Goal: Information Seeking & Learning: Learn about a topic

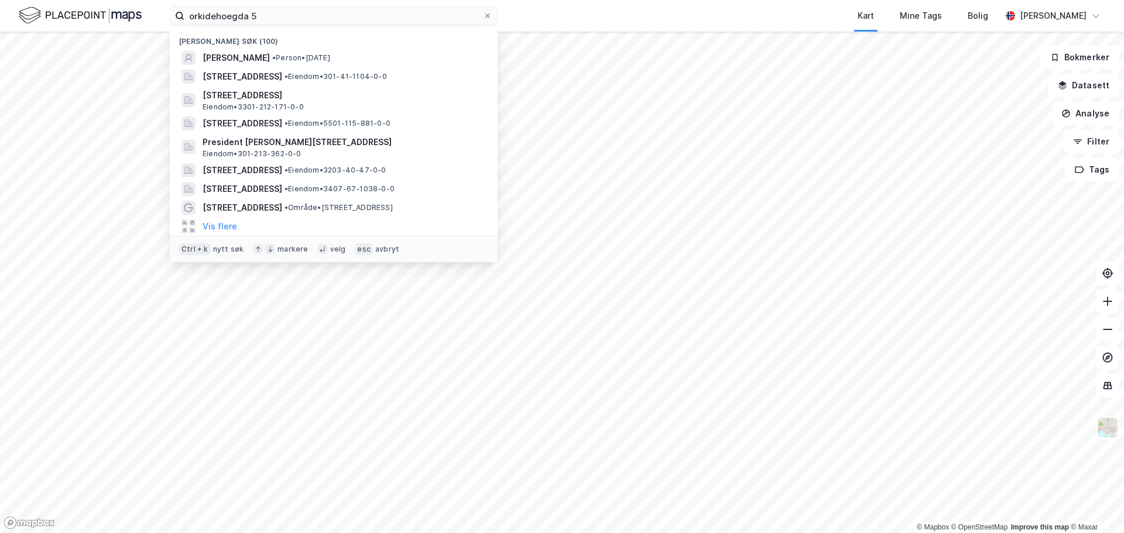
click at [400, 16] on input "orkidehoegda 5" at bounding box center [333, 16] width 299 height 18
click at [489, 16] on icon at bounding box center [487, 15] width 7 height 7
click at [483, 16] on input "orkidehoegda 5" at bounding box center [333, 16] width 299 height 18
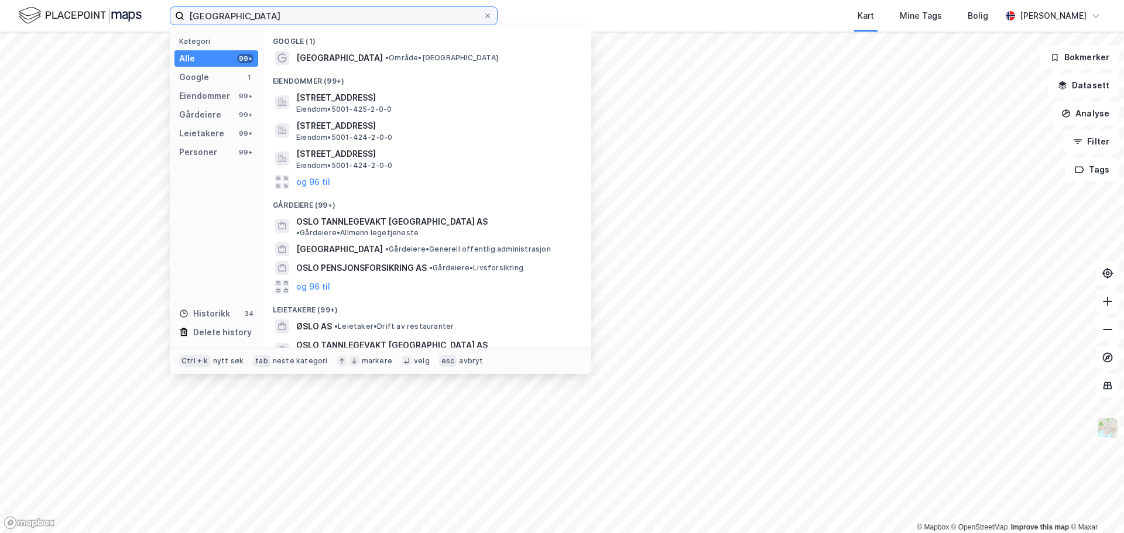
click at [319, 15] on input "oslo" at bounding box center [333, 16] width 299 height 18
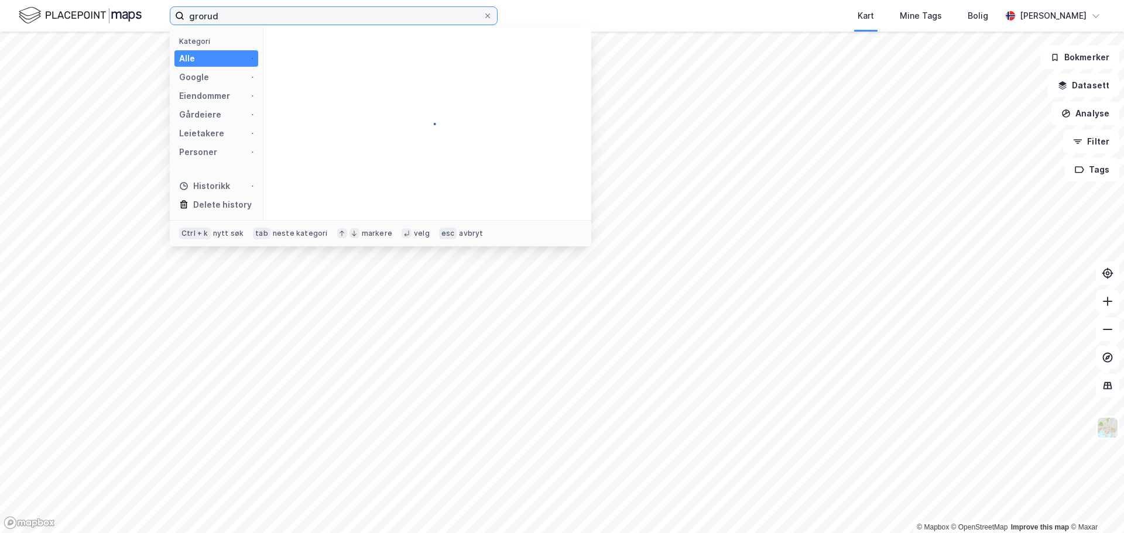
type input "grorud"
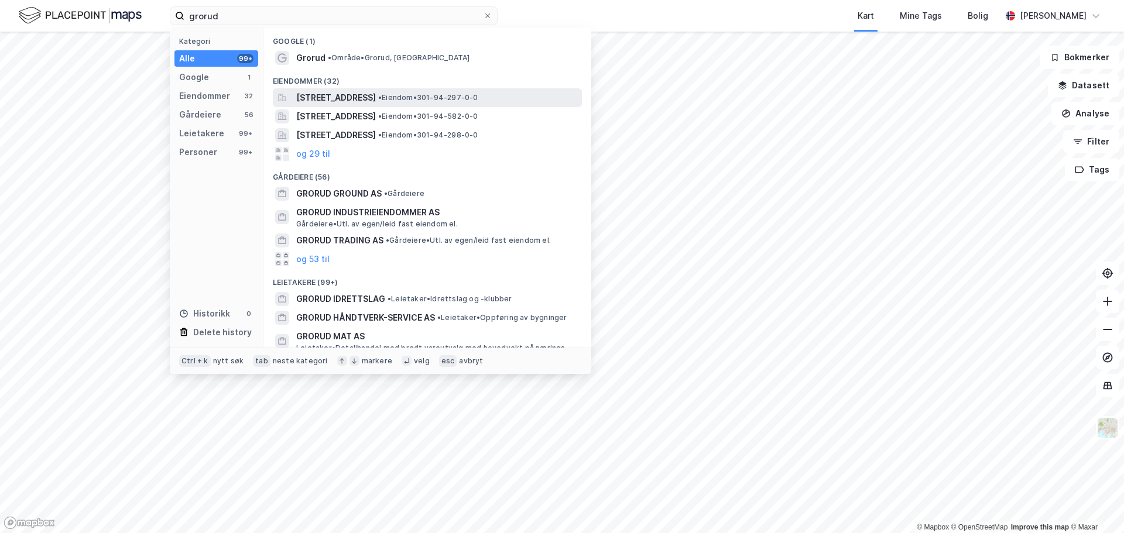
click at [356, 95] on span "Grorudbakken 1A, 0962, OSLO, OSLO" at bounding box center [336, 98] width 80 height 14
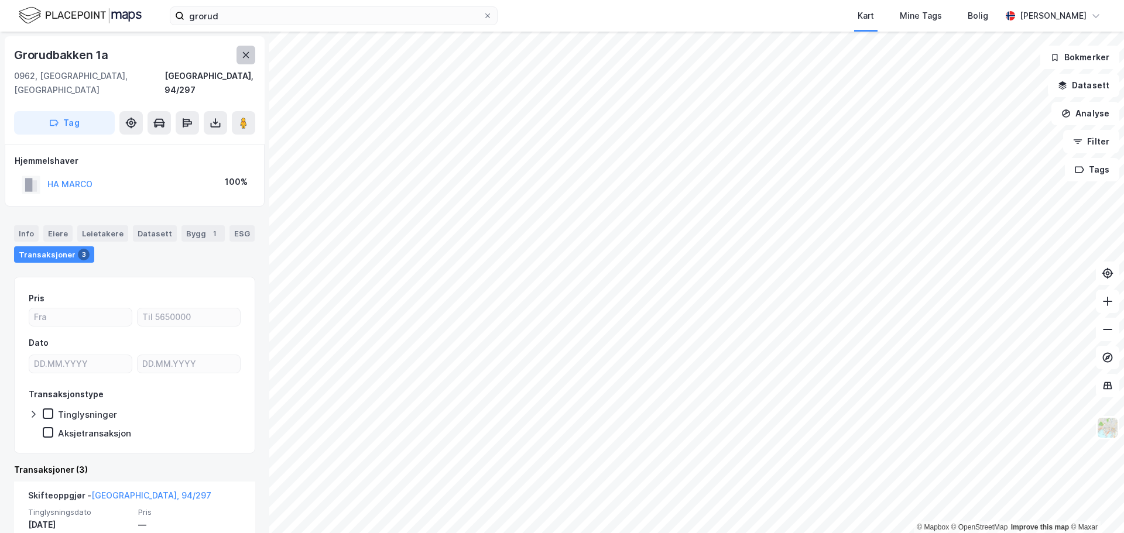
click at [249, 56] on icon at bounding box center [245, 54] width 9 height 9
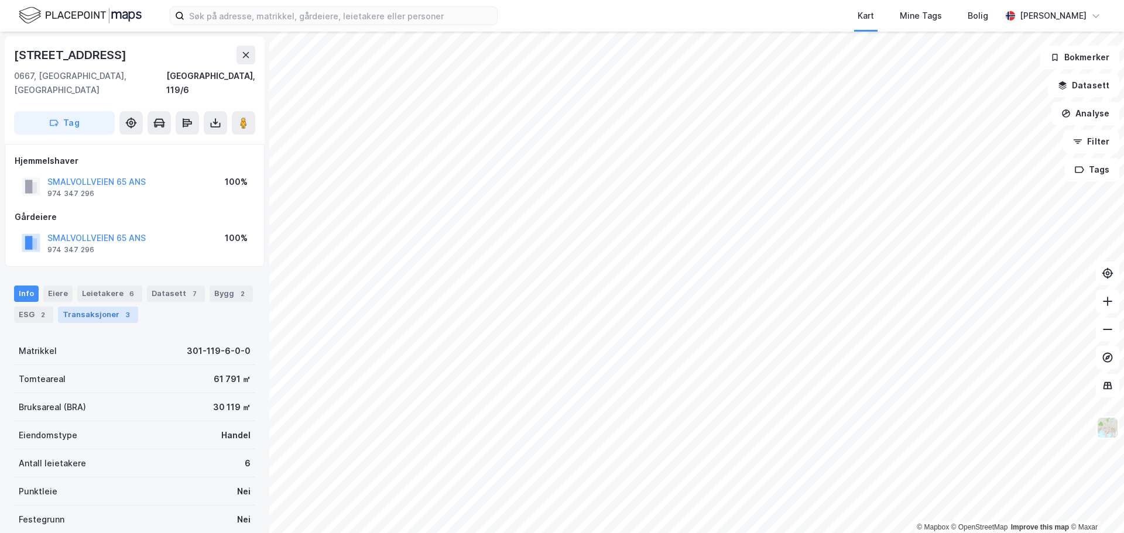
click at [93, 307] on div "Transaksjoner 3" at bounding box center [98, 315] width 80 height 16
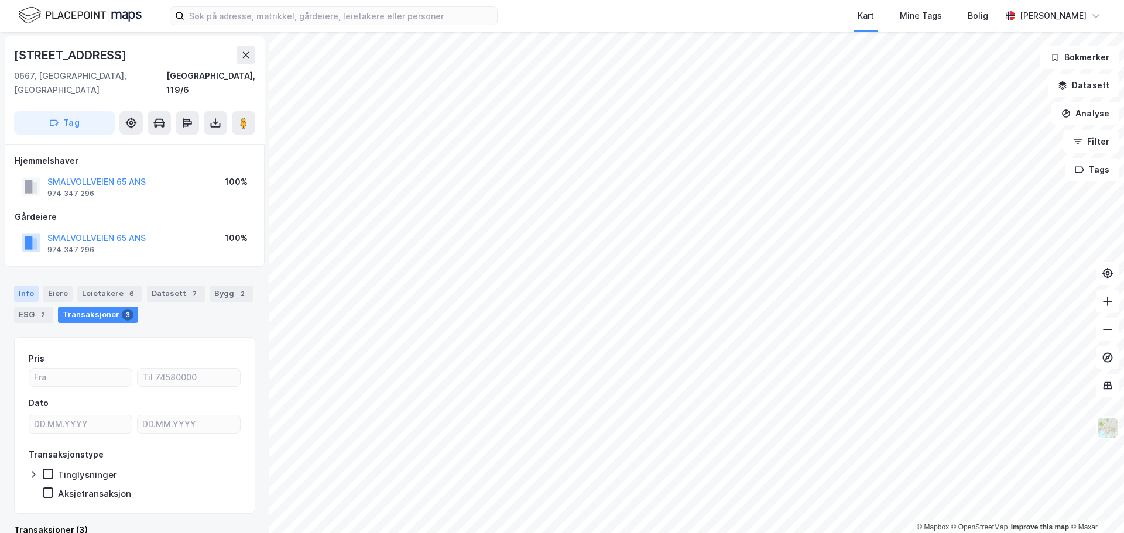
click at [16, 286] on div "Info" at bounding box center [26, 294] width 25 height 16
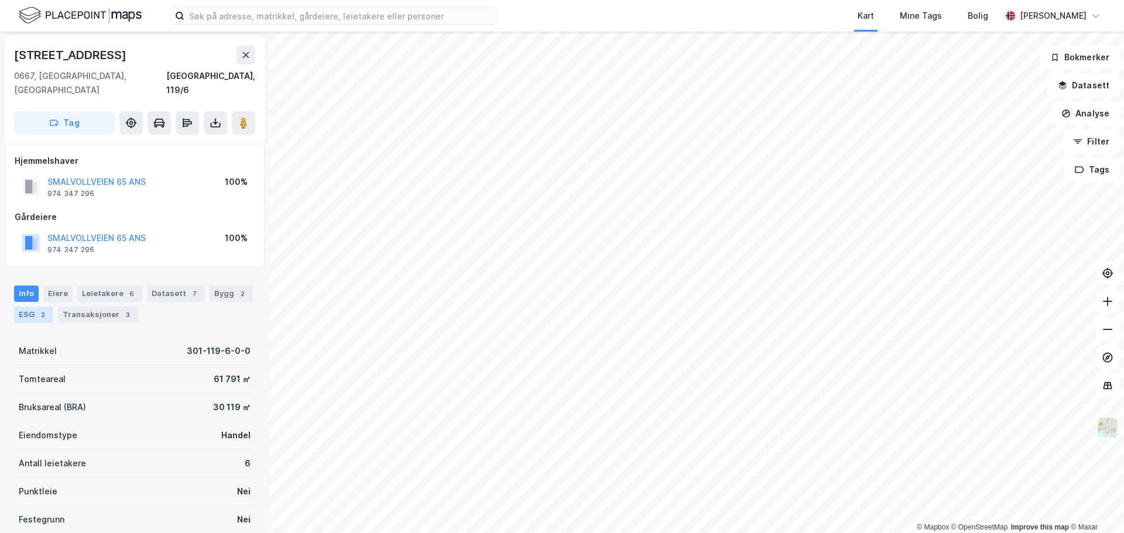
click at [33, 307] on div "ESG 2" at bounding box center [33, 315] width 39 height 16
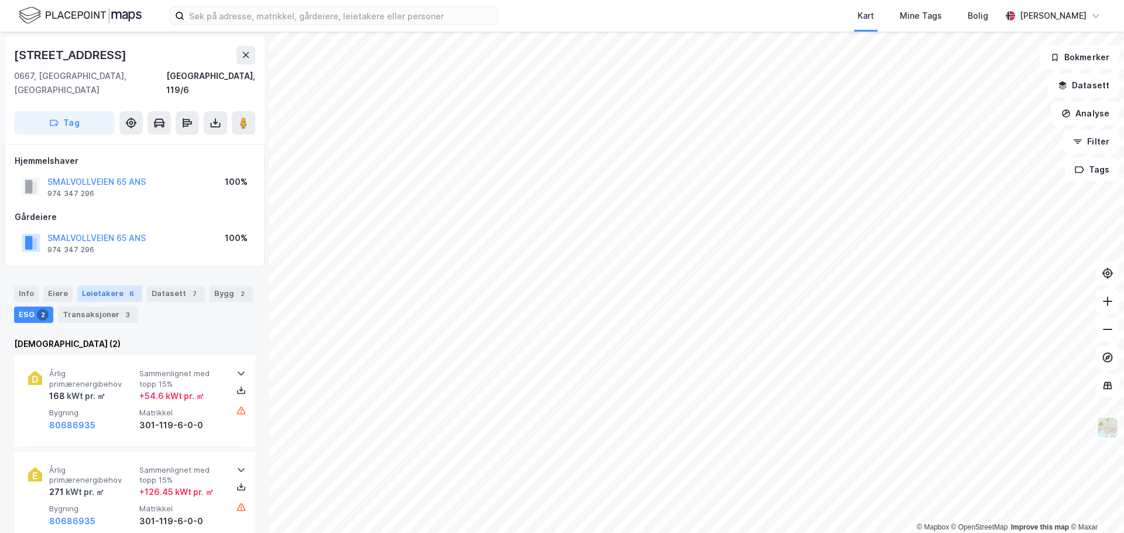
click at [109, 286] on div "Leietakere 6" at bounding box center [109, 294] width 65 height 16
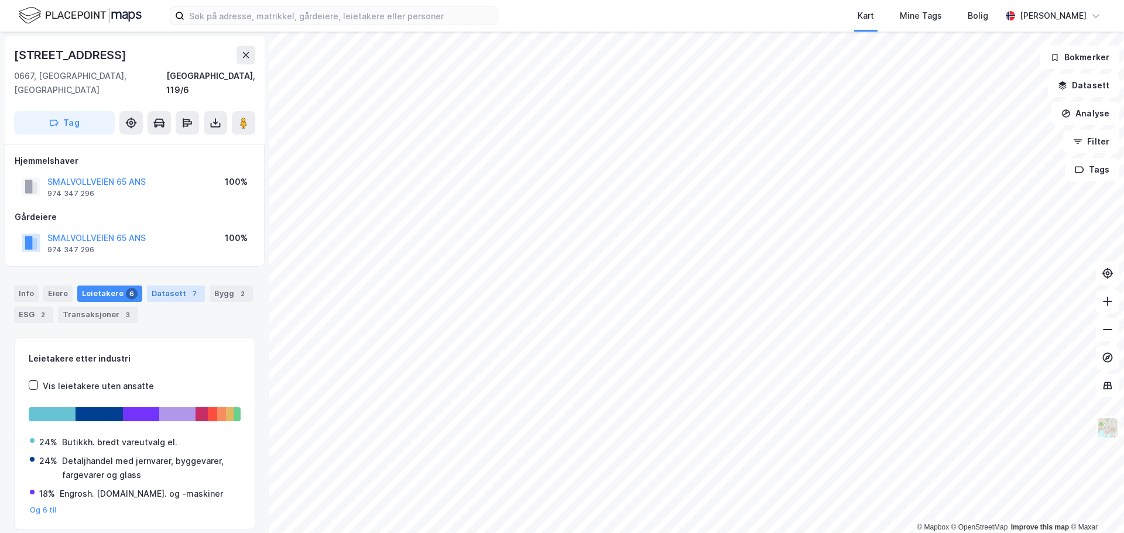
click at [176, 286] on div "Datasett 7" at bounding box center [176, 294] width 58 height 16
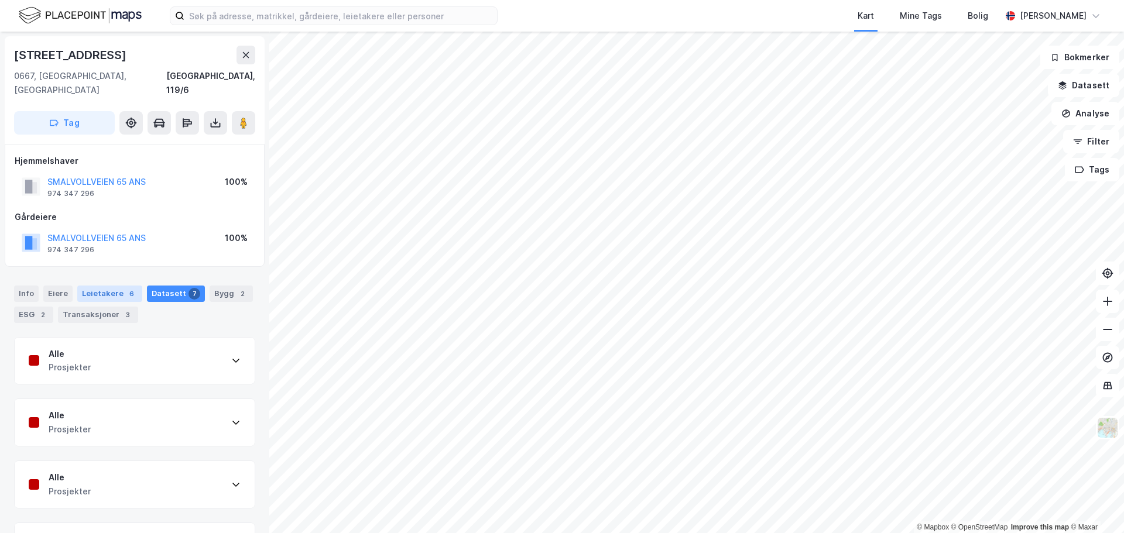
click at [115, 286] on div "Leietakere 6" at bounding box center [109, 294] width 65 height 16
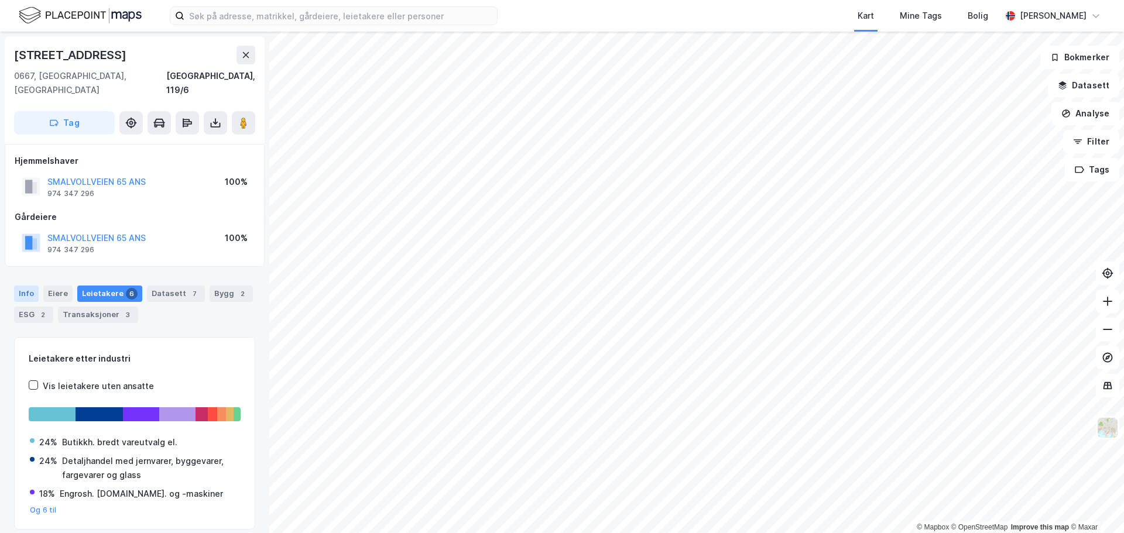
click at [23, 286] on div "Info" at bounding box center [26, 294] width 25 height 16
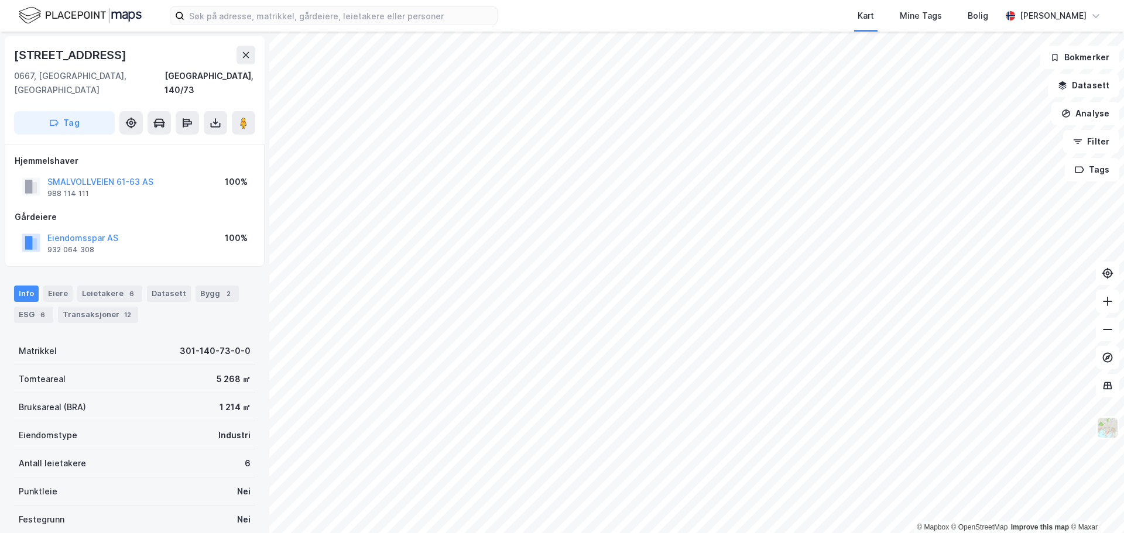
scroll to position [4, 0]
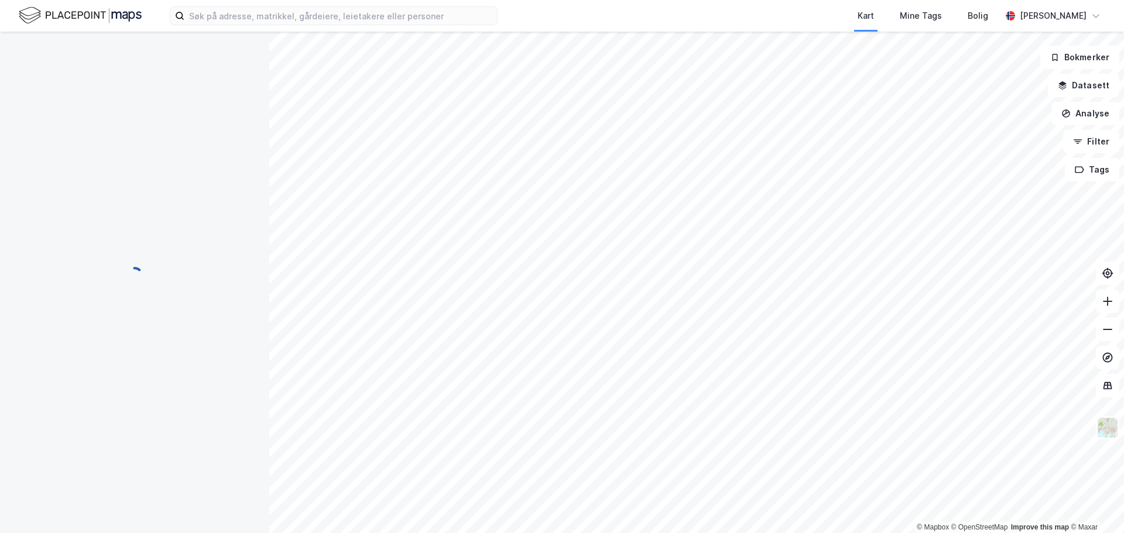
scroll to position [4, 0]
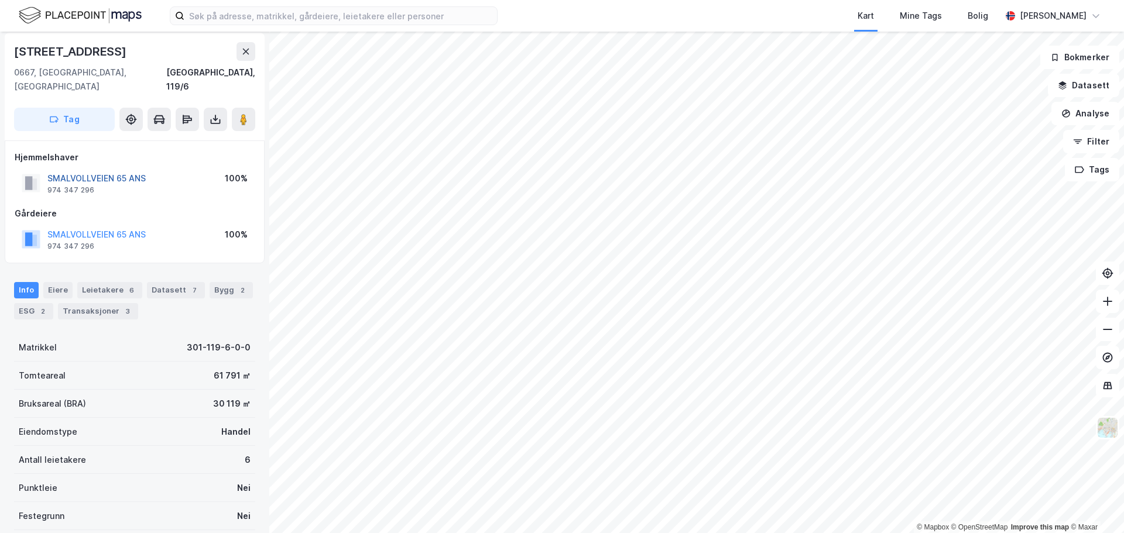
click at [0, 0] on button "SMALVOLLVEIEN 65 ANS" at bounding box center [0, 0] width 0 height 0
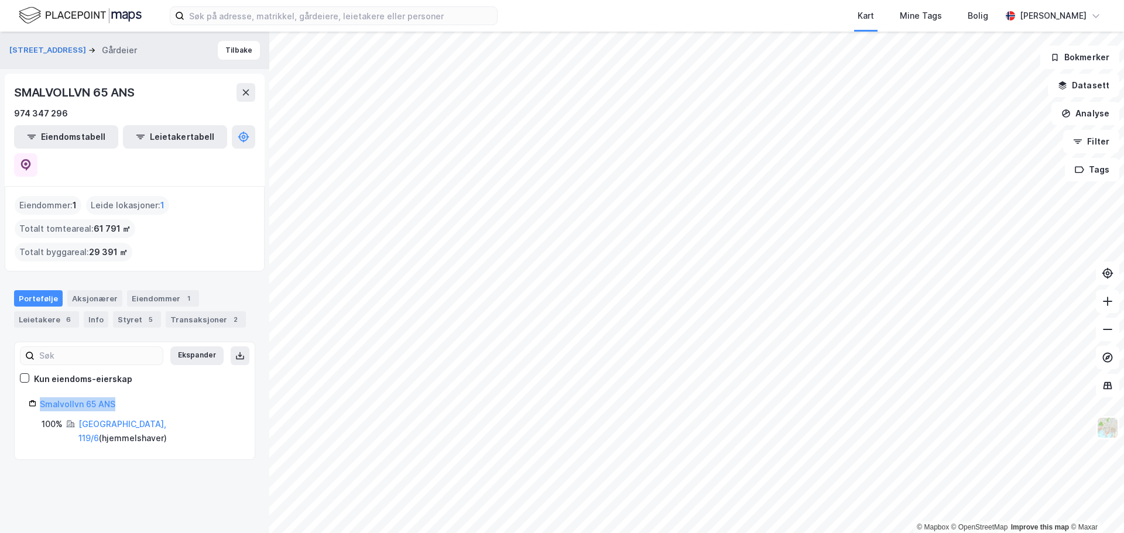
drag, startPoint x: 137, startPoint y: 350, endPoint x: 35, endPoint y: 358, distance: 102.2
click at [35, 398] on div "Smalvollvn 65 ANS" at bounding box center [135, 405] width 212 height 14
copy link "Smalvollvn 65 ANS"
click at [35, 290] on div "Portefølje" at bounding box center [38, 298] width 49 height 16
drag, startPoint x: 160, startPoint y: 353, endPoint x: 42, endPoint y: 354, distance: 118.3
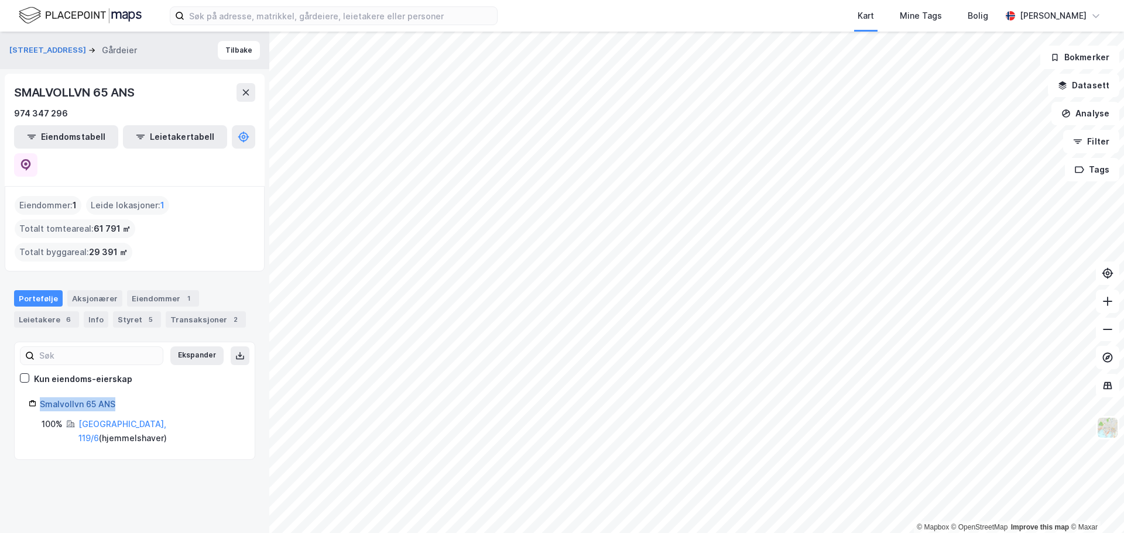
click at [42, 398] on div "Smalvollvn 65 ANS" at bounding box center [140, 405] width 201 height 14
copy link "Smalvollvn 65 ANS"
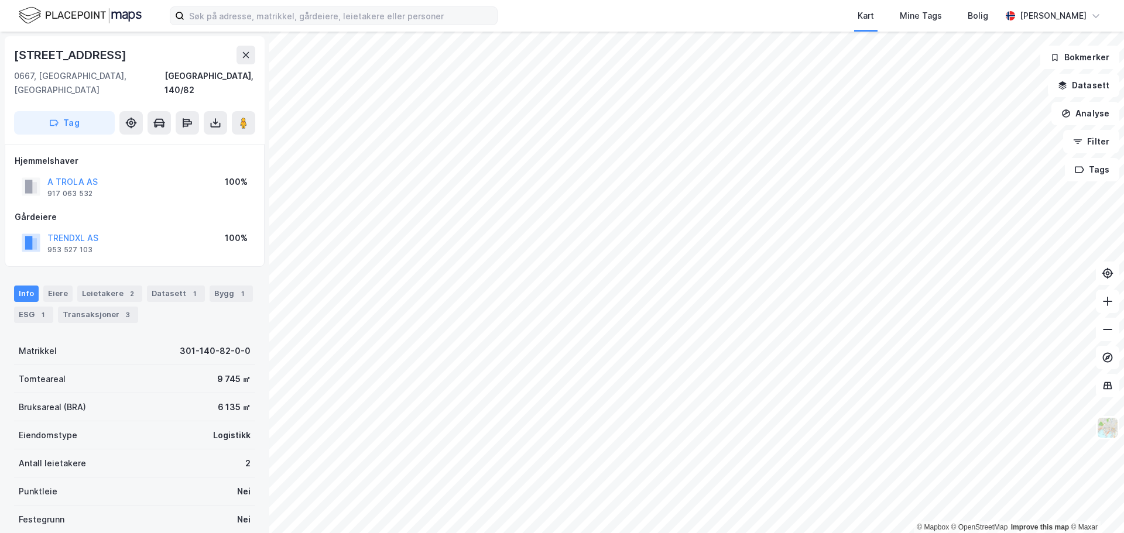
scroll to position [4, 0]
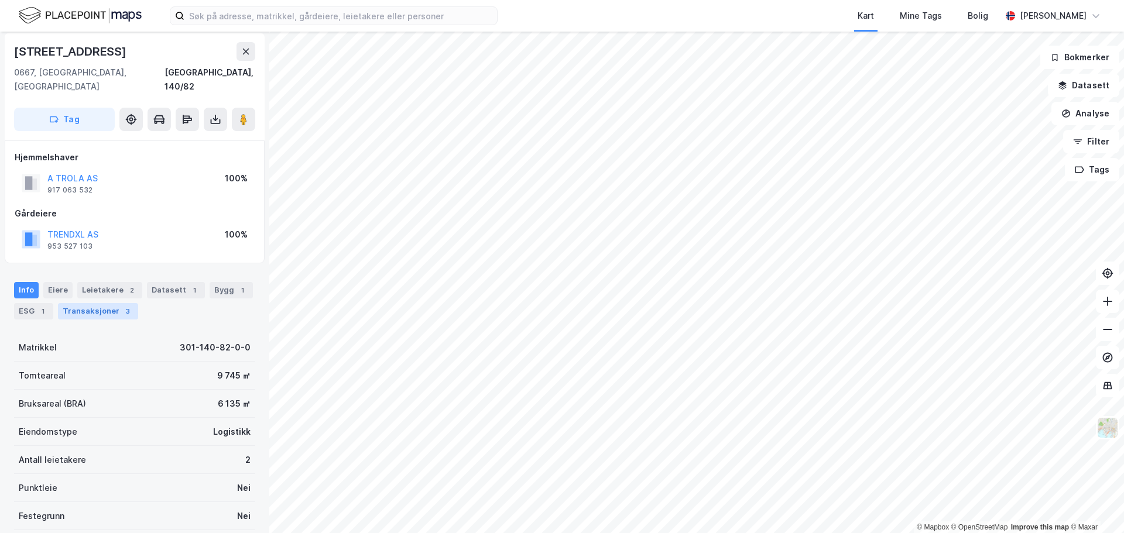
click at [100, 303] on div "Transaksjoner 3" at bounding box center [98, 311] width 80 height 16
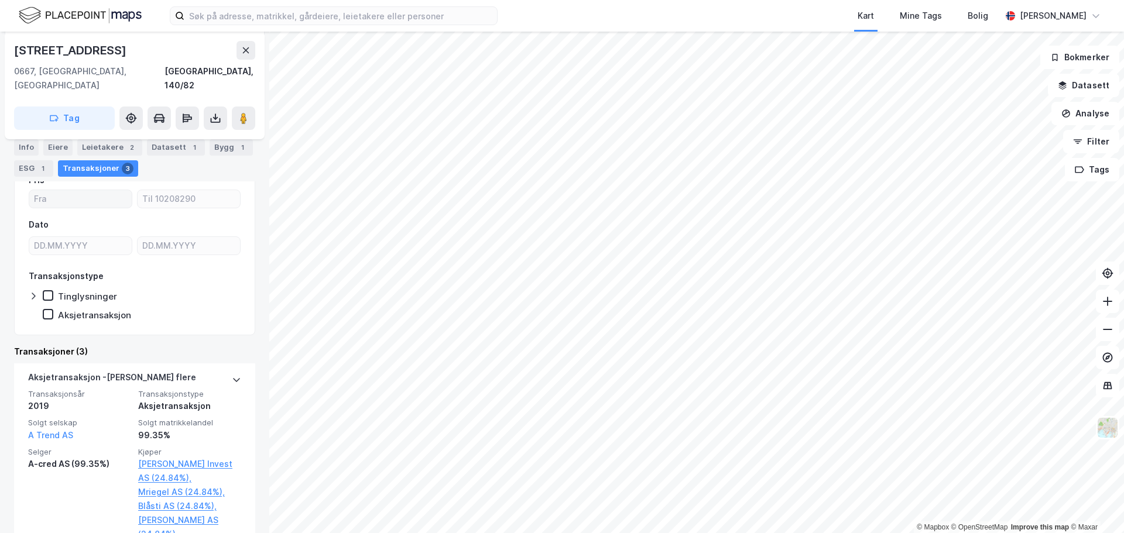
scroll to position [179, 0]
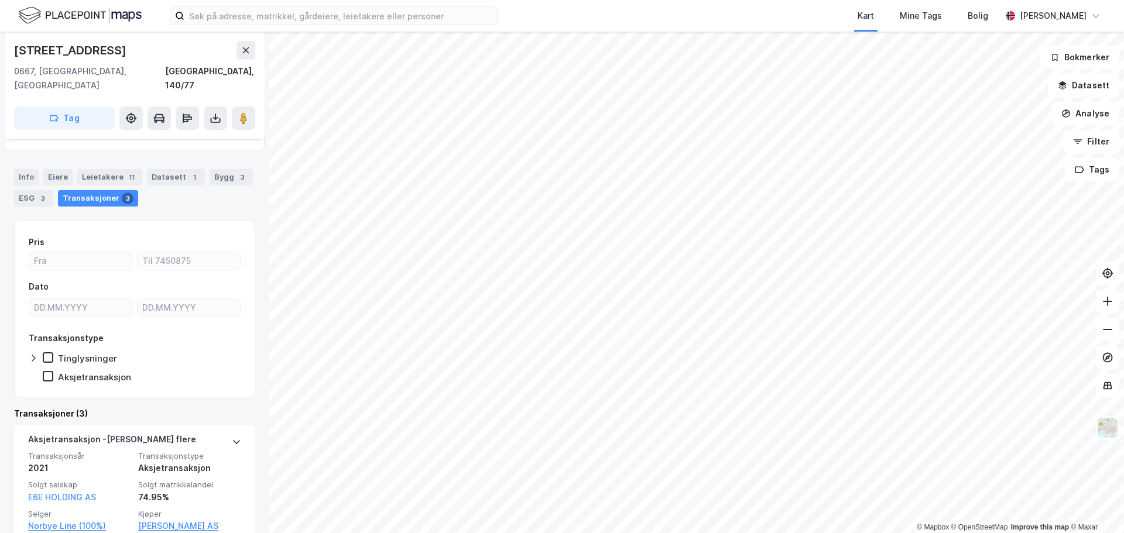
scroll to position [126, 0]
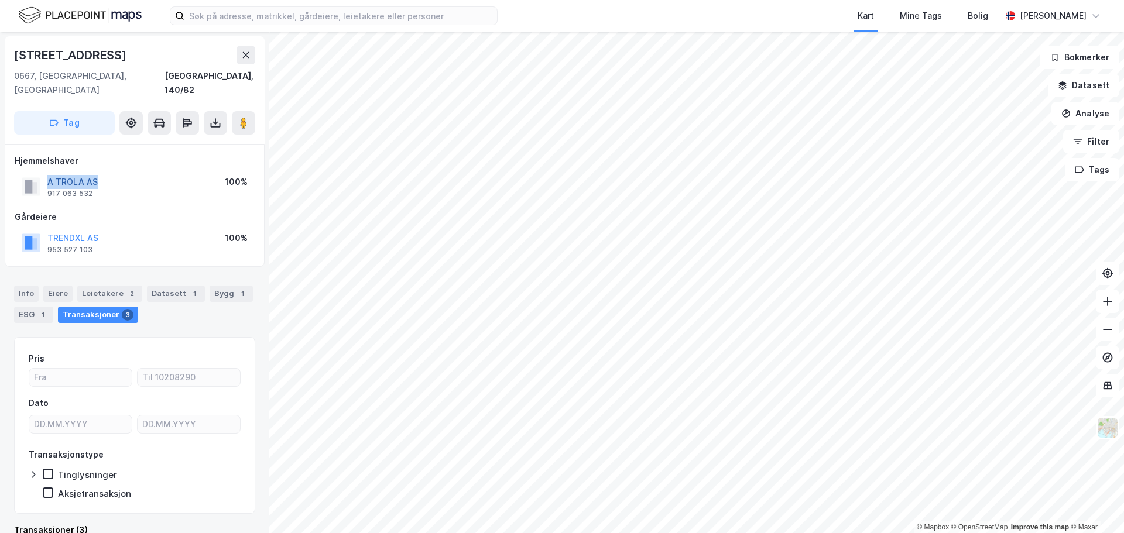
drag, startPoint x: 118, startPoint y: 167, endPoint x: 49, endPoint y: 167, distance: 69.1
click at [49, 173] on div "A TROLA AS 917 063 532 100%" at bounding box center [135, 187] width 240 height 28
copy button "A TROLA AS"
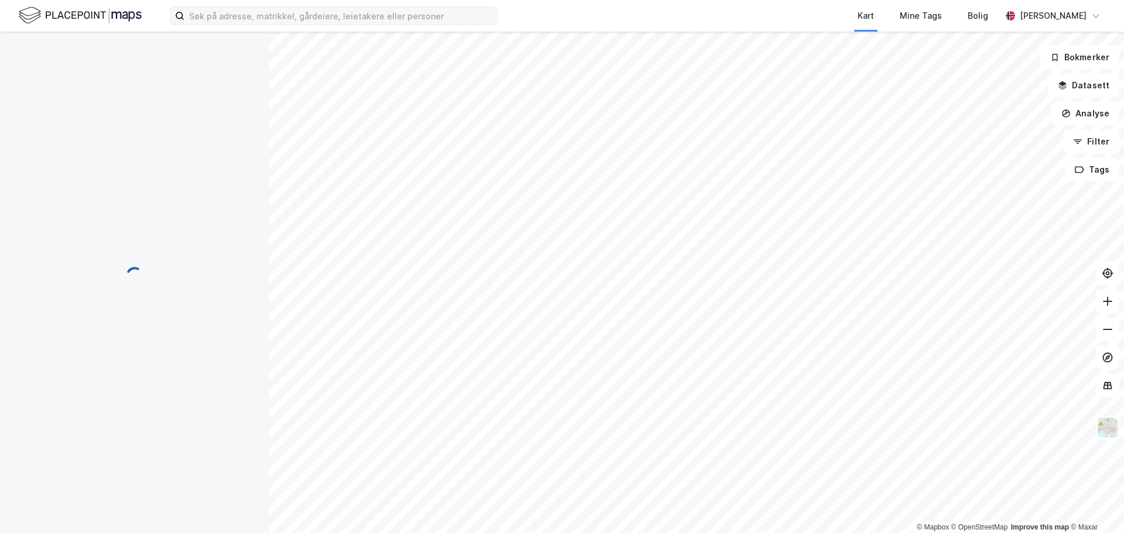
scroll to position [1, 0]
